Goal: Transaction & Acquisition: Purchase product/service

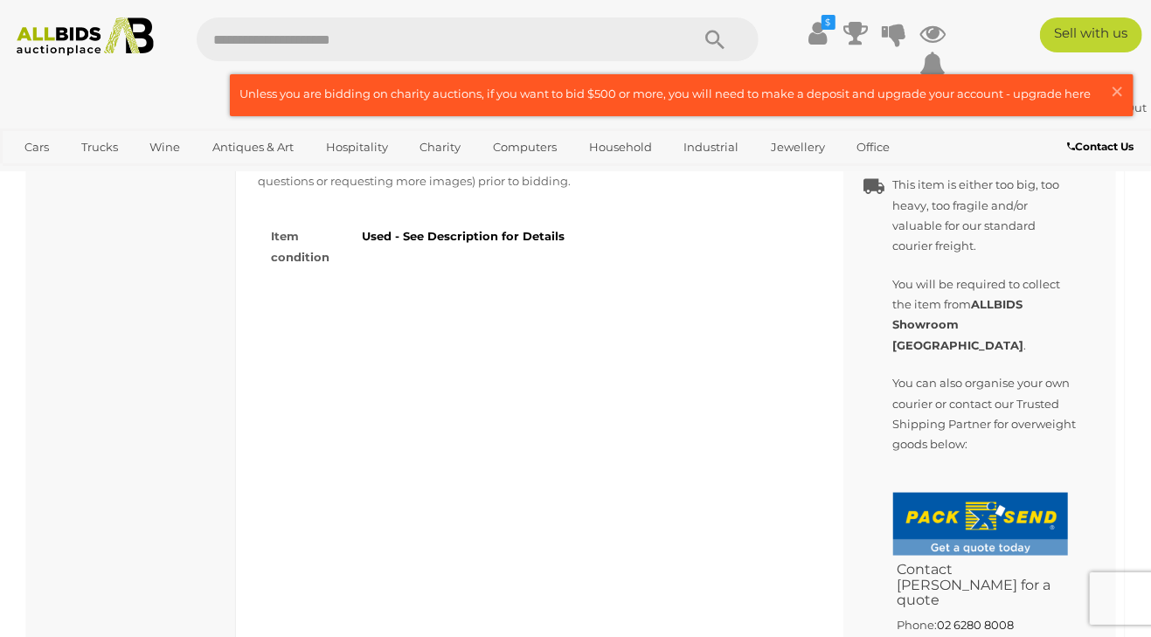
scroll to position [881, 0]
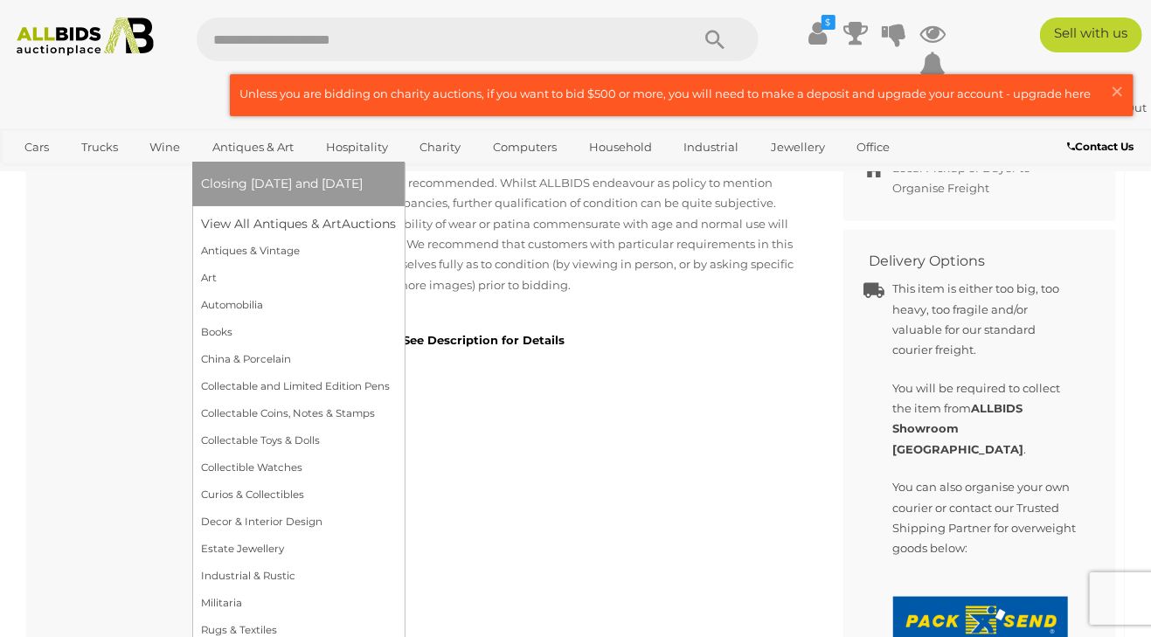
click at [261, 146] on link "Antiques & Art" at bounding box center [253, 147] width 104 height 29
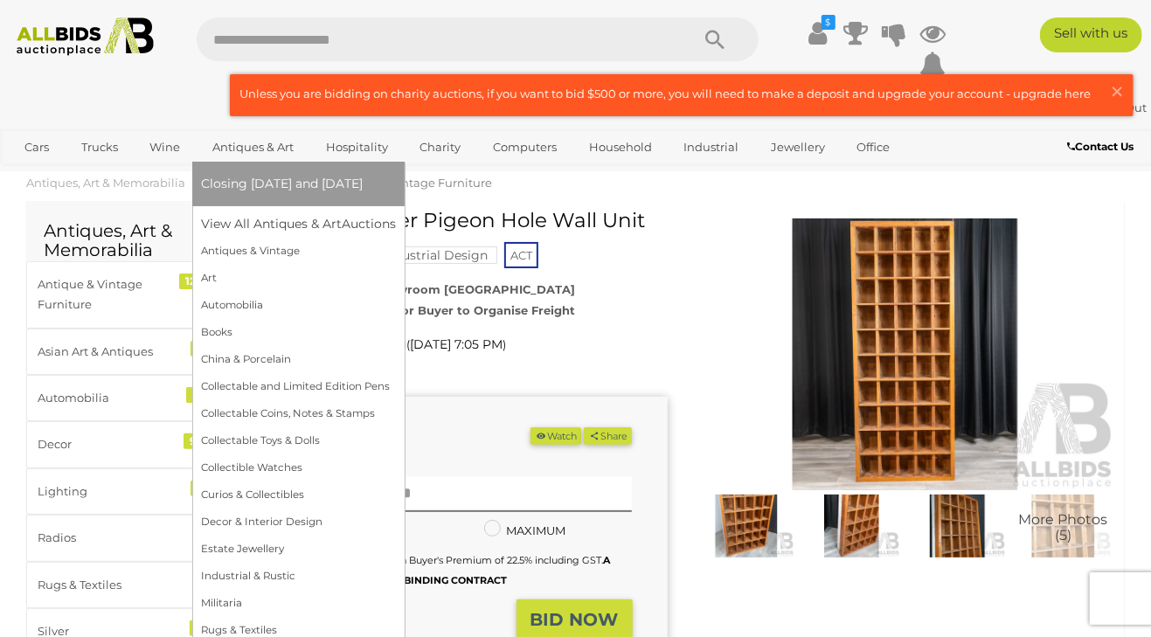
click at [257, 149] on link "Antiques & Art" at bounding box center [253, 147] width 104 height 29
click at [267, 224] on link "View All Antiques & Art Auctions" at bounding box center [304, 224] width 206 height 27
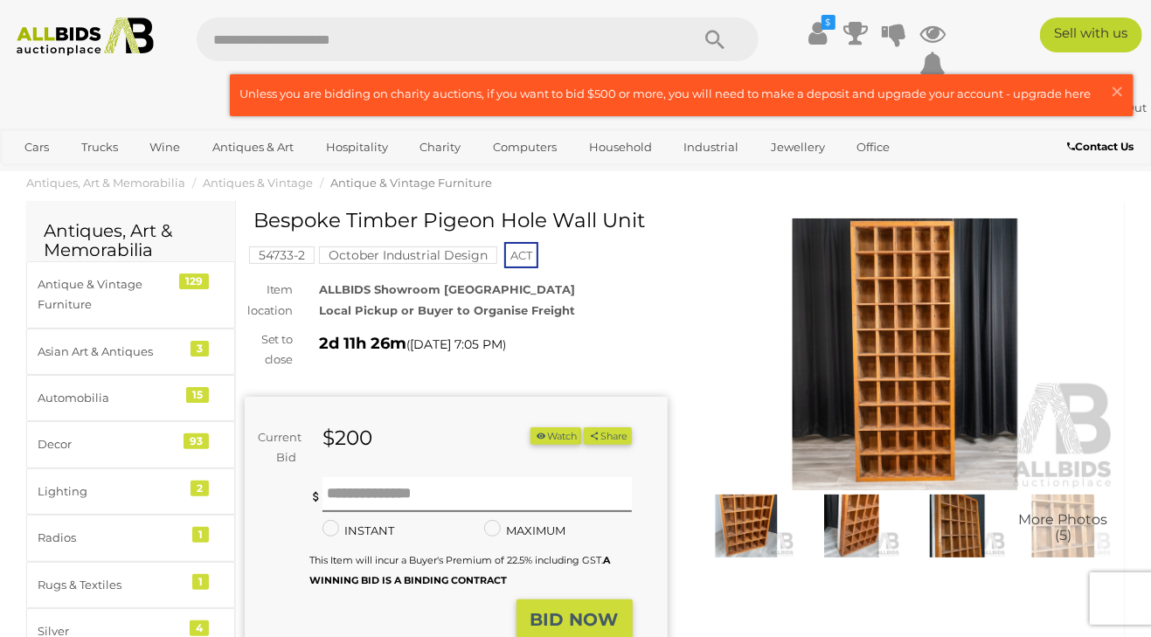
click at [886, 359] on img at bounding box center [905, 354] width 423 height 273
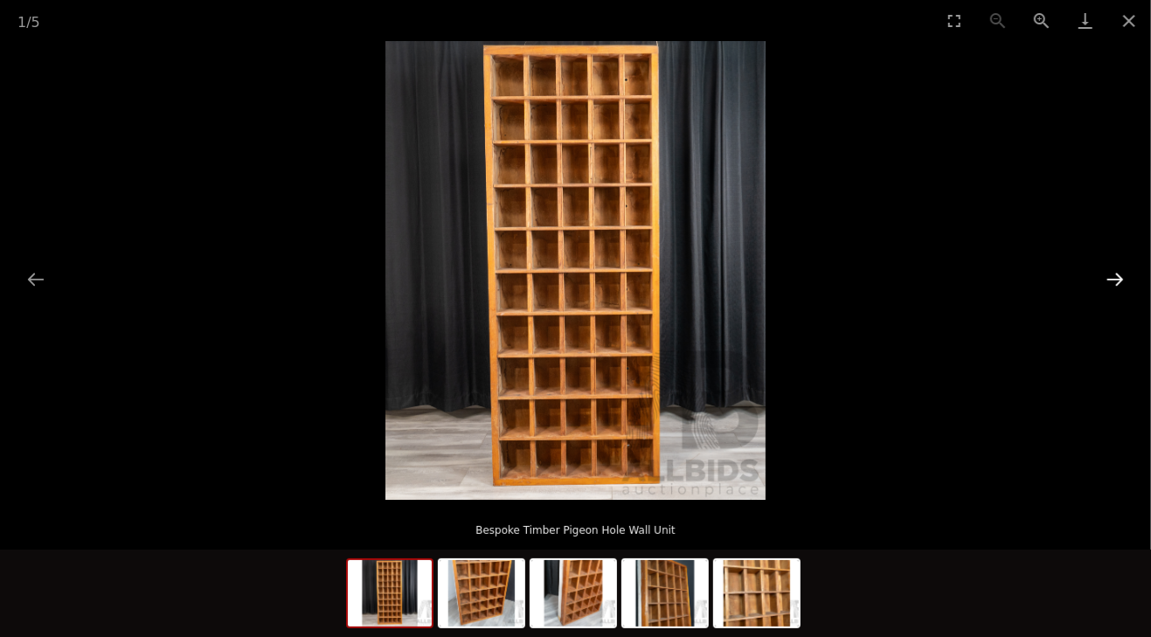
click at [1113, 280] on button "Next slide" at bounding box center [1115, 279] width 37 height 34
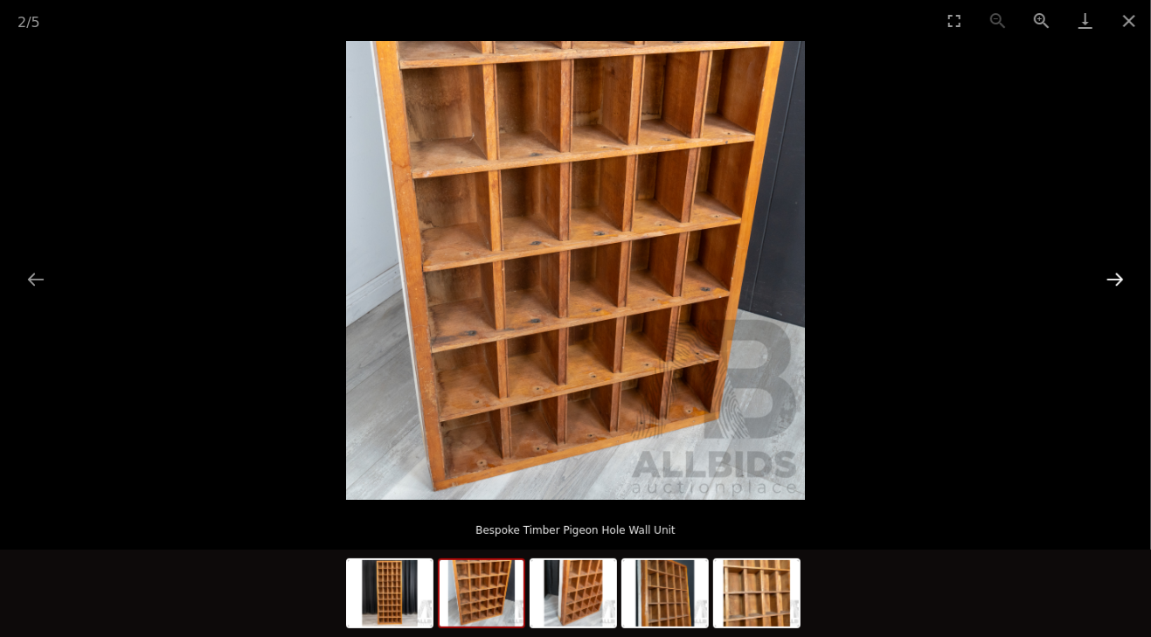
click at [1117, 279] on button "Next slide" at bounding box center [1115, 279] width 37 height 34
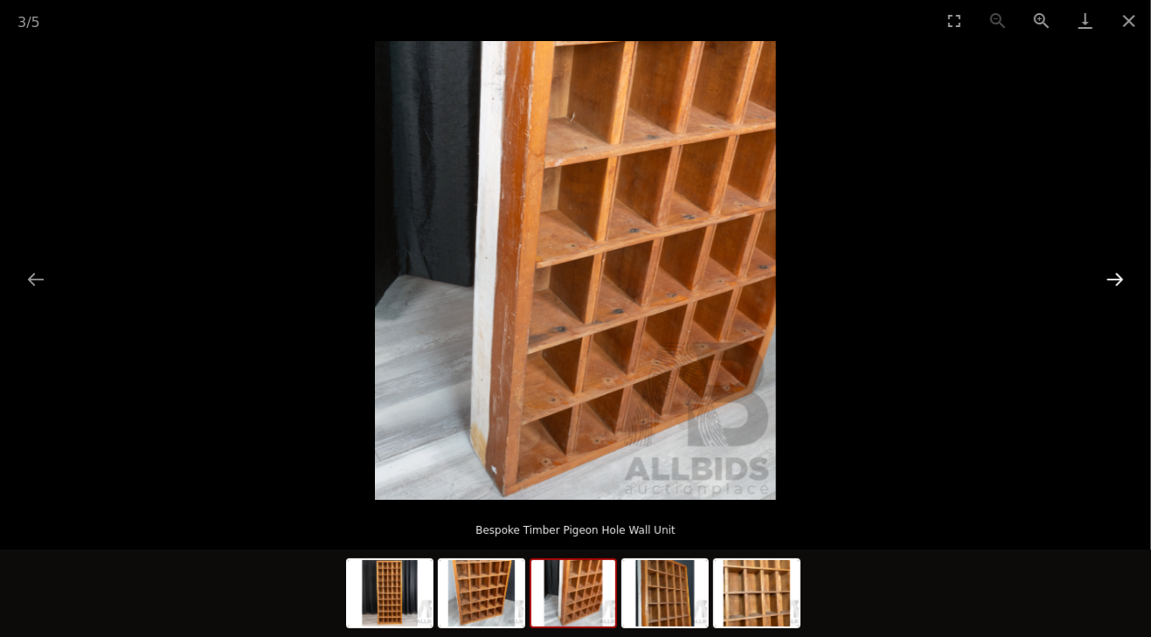
click at [1117, 279] on button "Next slide" at bounding box center [1115, 279] width 37 height 34
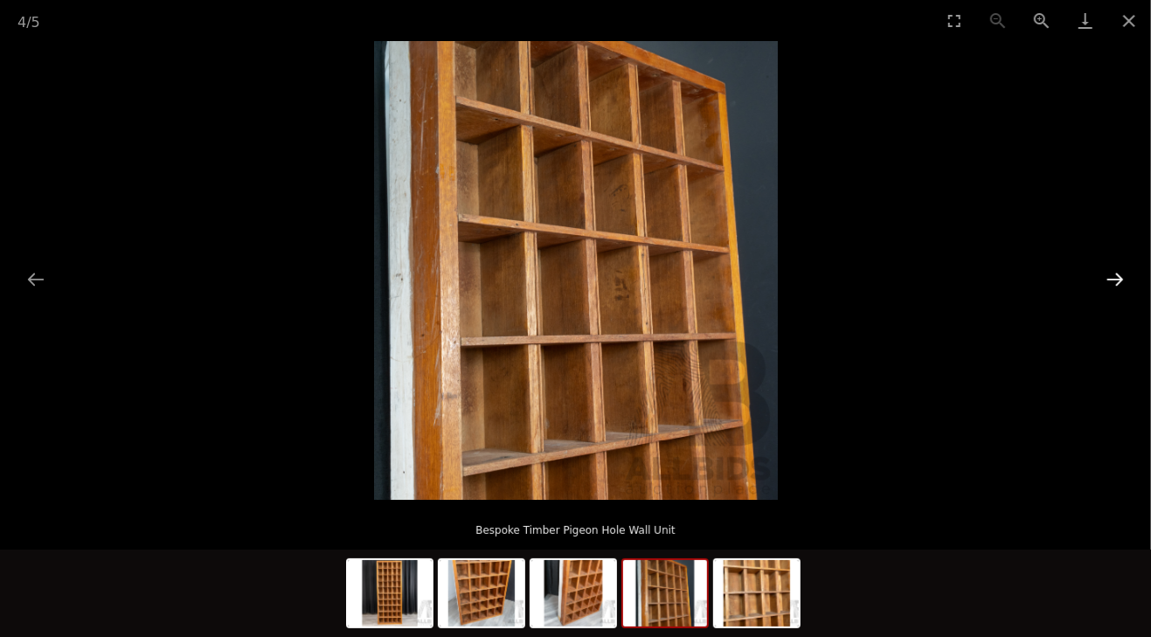
click at [1111, 280] on button "Next slide" at bounding box center [1115, 279] width 37 height 34
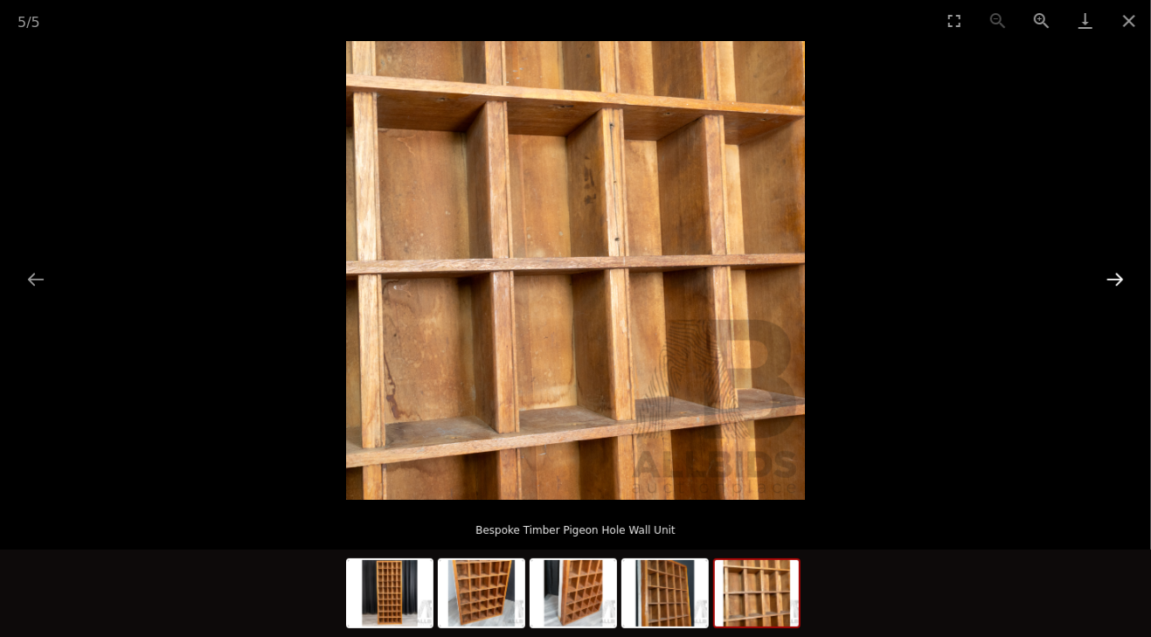
click at [1111, 280] on button "Next slide" at bounding box center [1115, 279] width 37 height 34
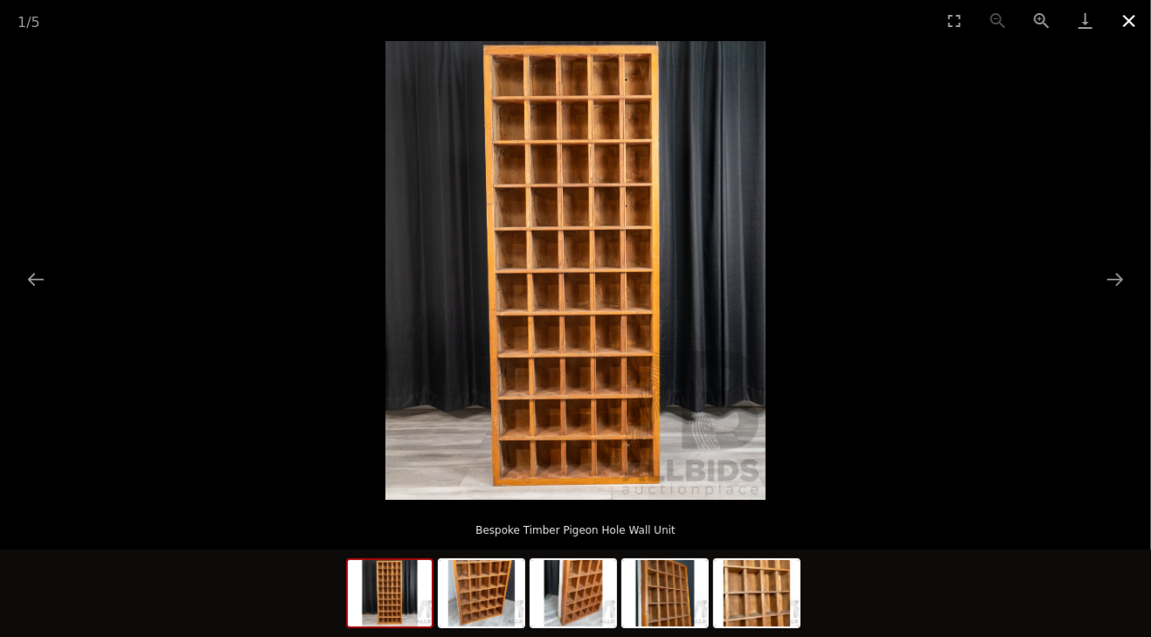
click at [1125, 27] on button "Close gallery" at bounding box center [1129, 20] width 44 height 41
